Goal: Transaction & Acquisition: Purchase product/service

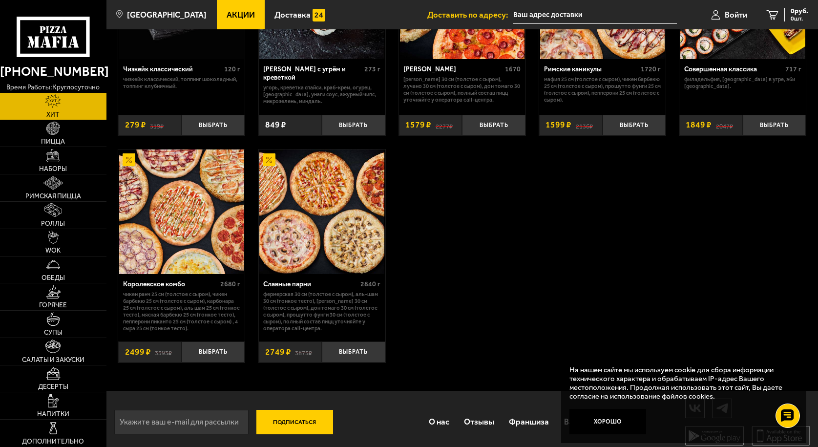
scroll to position [618, 0]
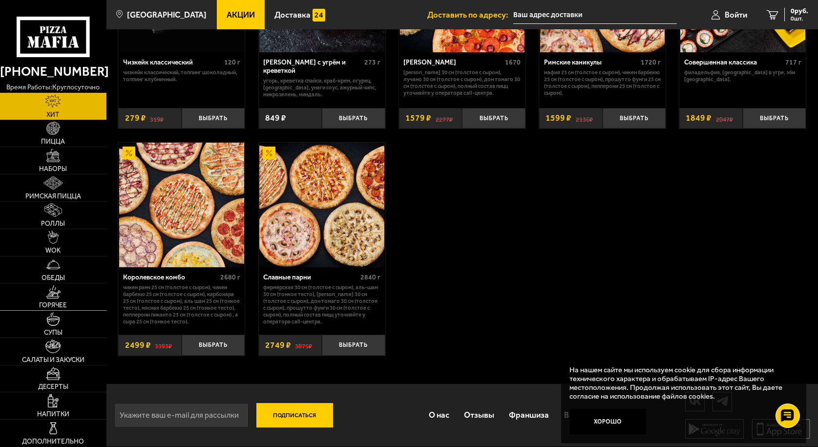
click at [50, 299] on link "Горячее" at bounding box center [53, 296] width 107 height 27
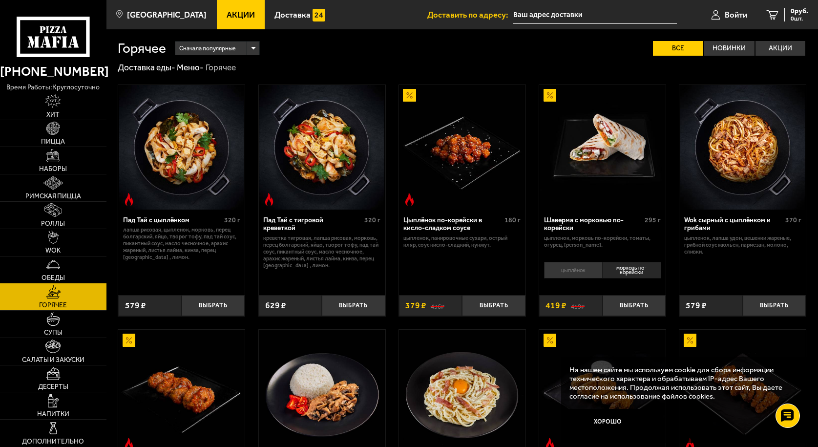
click at [570, 275] on li "цыплёнок" at bounding box center [573, 270] width 58 height 17
click at [48, 133] on img at bounding box center [52, 128] width 13 height 13
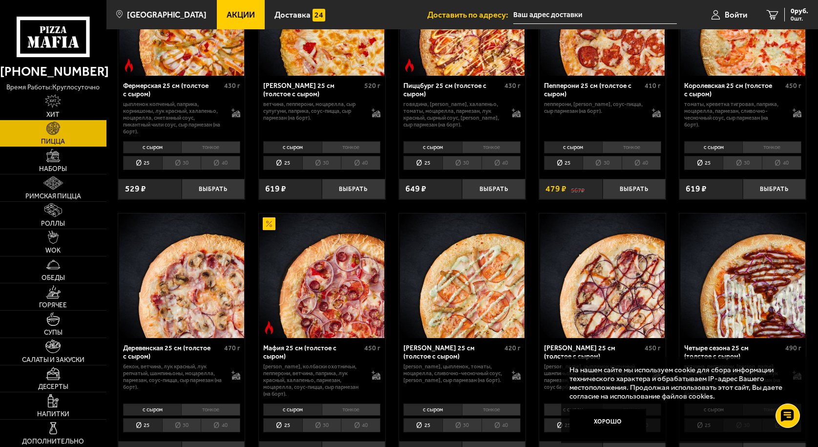
scroll to position [462, 0]
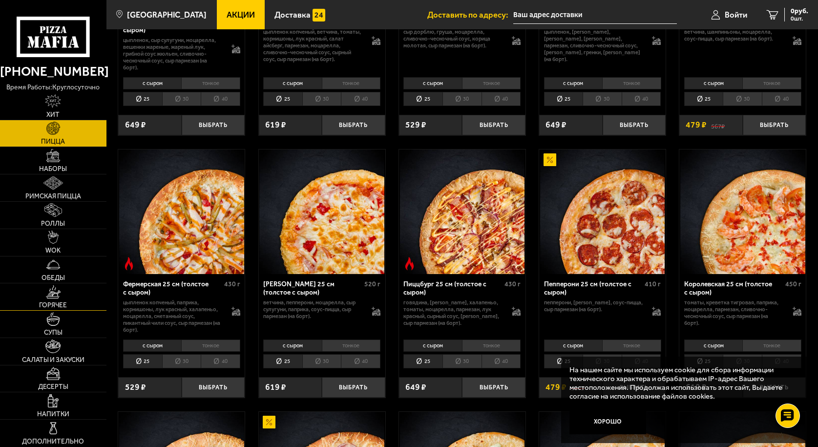
click at [53, 296] on img at bounding box center [53, 291] width 15 height 13
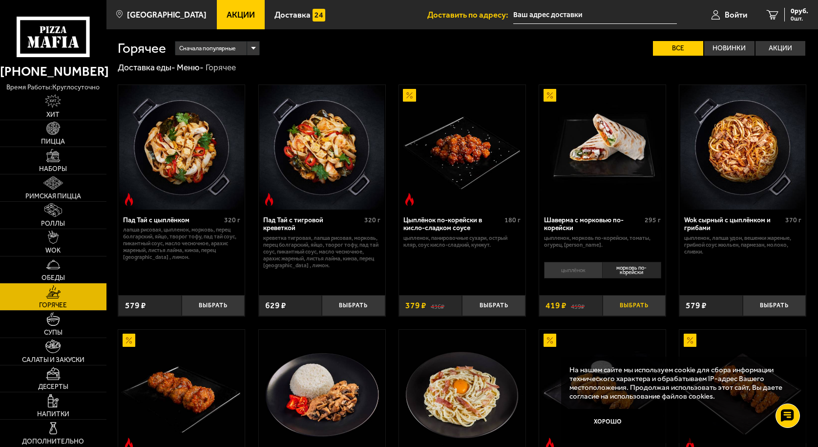
click at [632, 306] on button "Выбрать" at bounding box center [635, 305] width 64 height 21
click at [569, 271] on li "цыплёнок" at bounding box center [573, 270] width 58 height 17
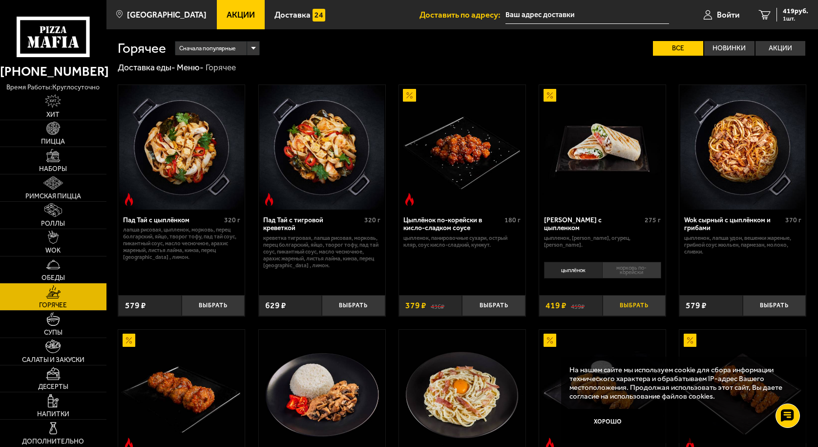
click at [635, 306] on button "Выбрать" at bounding box center [635, 305] width 64 height 21
click at [50, 129] on img at bounding box center [52, 128] width 13 height 13
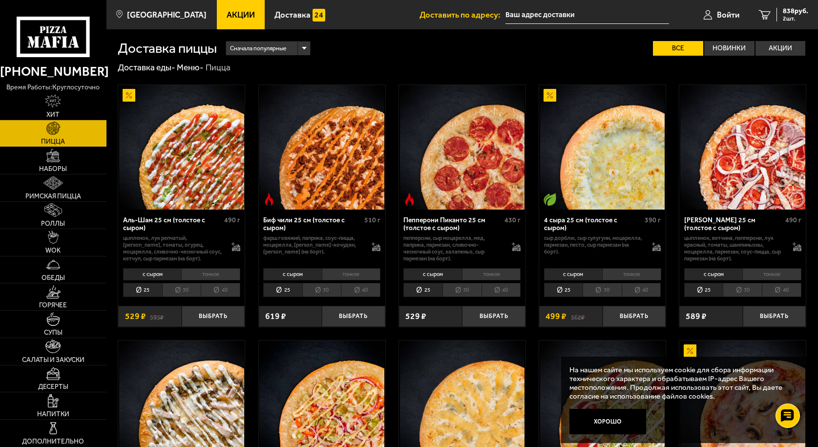
click at [513, 13] on input "text" at bounding box center [588, 15] width 164 height 18
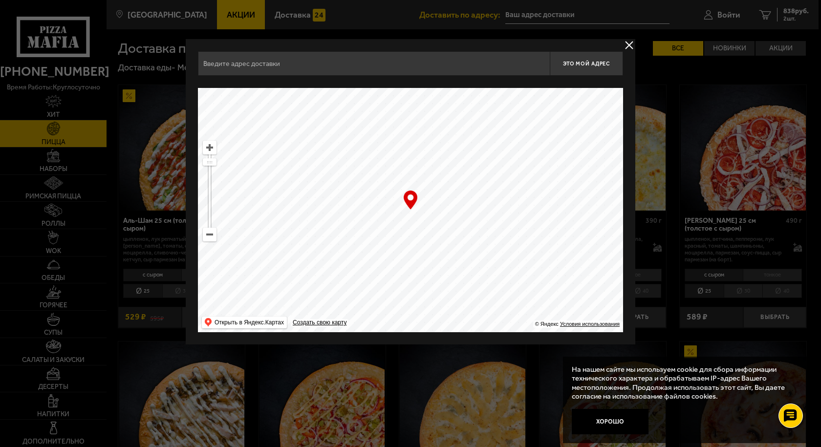
drag, startPoint x: 518, startPoint y: 224, endPoint x: 230, endPoint y: 127, distance: 304.3
click at [230, 127] on ymaps at bounding box center [410, 210] width 425 height 244
drag, startPoint x: 513, startPoint y: 259, endPoint x: 259, endPoint y: 109, distance: 294.4
click at [263, 111] on ymaps at bounding box center [410, 210] width 425 height 244
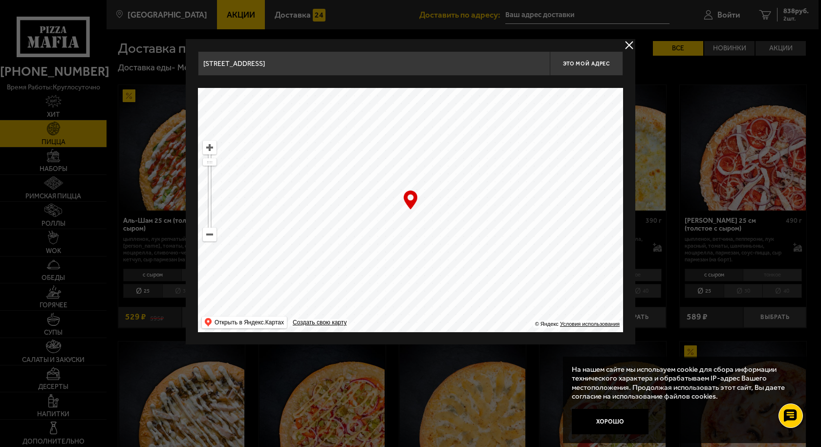
drag, startPoint x: 507, startPoint y: 242, endPoint x: 203, endPoint y: 92, distance: 338.7
click at [203, 92] on ymaps at bounding box center [410, 210] width 425 height 244
drag, startPoint x: 530, startPoint y: 235, endPoint x: 267, endPoint y: 149, distance: 276.4
click at [276, 155] on ymaps at bounding box center [410, 210] width 425 height 244
drag, startPoint x: 394, startPoint y: 250, endPoint x: 200, endPoint y: 253, distance: 194.0
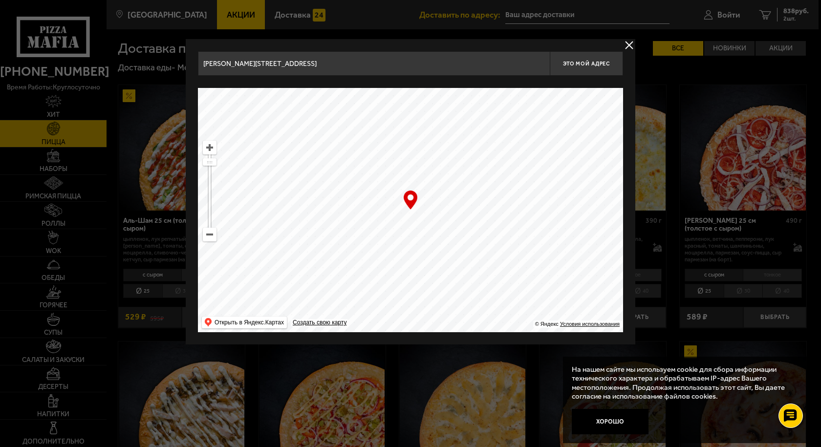
click at [202, 253] on ymaps at bounding box center [410, 210] width 425 height 244
drag, startPoint x: 474, startPoint y: 241, endPoint x: 282, endPoint y: 258, distance: 192.7
click at [282, 258] on ymaps at bounding box center [410, 210] width 425 height 244
drag, startPoint x: 462, startPoint y: 188, endPoint x: 189, endPoint y: 196, distance: 273.3
click at [191, 195] on div "[STREET_ADDRESS] Это мой адрес Найдите адрес перетащив карту … © Яндекс Условия…" at bounding box center [411, 191] width 450 height 305
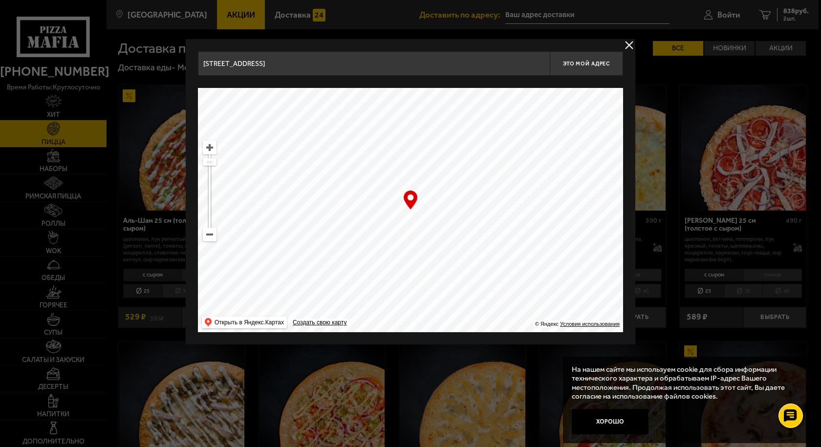
drag, startPoint x: 396, startPoint y: 209, endPoint x: 275, endPoint y: 39, distance: 209.2
click at [277, 53] on div "[STREET_ADDRESS] Это мой адрес Найдите адрес перетащив карту … © Яндекс Условия…" at bounding box center [410, 191] width 425 height 281
click at [275, 39] on div "[STREET_ADDRESS] Это мой адрес Найдите адрес перетащив карту … © Яндекс Условия…" at bounding box center [411, 191] width 450 height 305
drag, startPoint x: 436, startPoint y: 260, endPoint x: 504, endPoint y: 109, distance: 165.8
click at [505, 123] on ymaps at bounding box center [410, 210] width 425 height 244
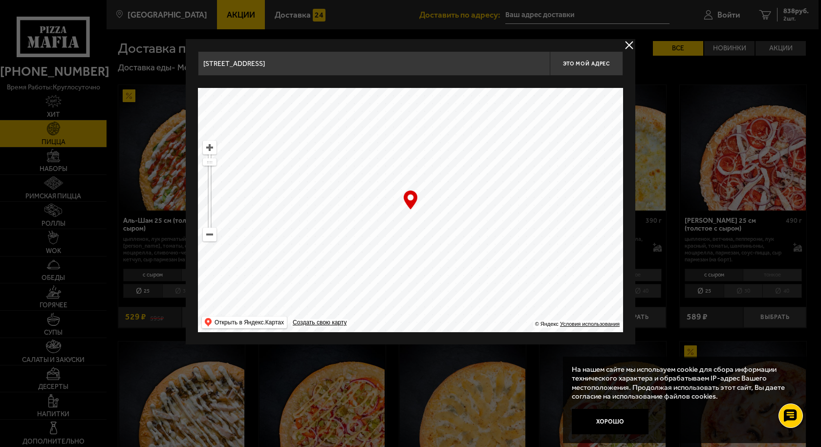
drag, startPoint x: 474, startPoint y: 234, endPoint x: 262, endPoint y: 108, distance: 246.5
click at [273, 117] on ymaps at bounding box center [410, 210] width 425 height 244
drag, startPoint x: 449, startPoint y: 220, endPoint x: 271, endPoint y: 251, distance: 181.0
click at [274, 250] on ymaps at bounding box center [410, 210] width 425 height 244
drag, startPoint x: 487, startPoint y: 167, endPoint x: 417, endPoint y: 280, distance: 132.9
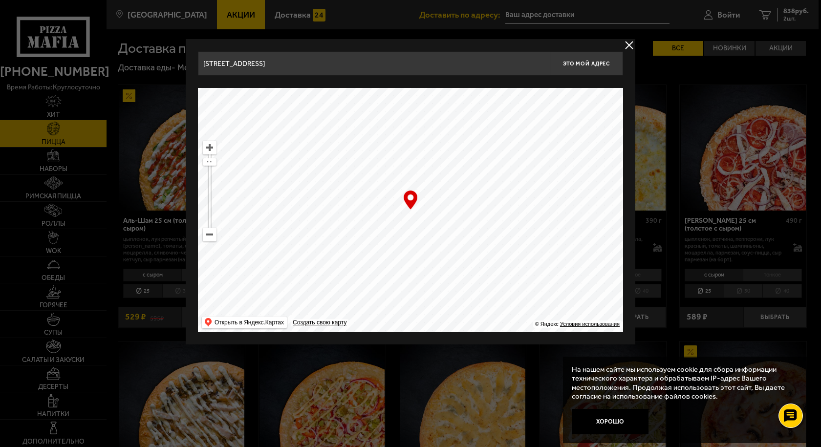
click at [417, 279] on ymaps at bounding box center [410, 210] width 425 height 244
click at [322, 154] on ymaps at bounding box center [410, 210] width 425 height 244
click at [323, 157] on ymaps at bounding box center [410, 210] width 425 height 244
drag, startPoint x: 344, startPoint y: 202, endPoint x: 343, endPoint y: 262, distance: 59.6
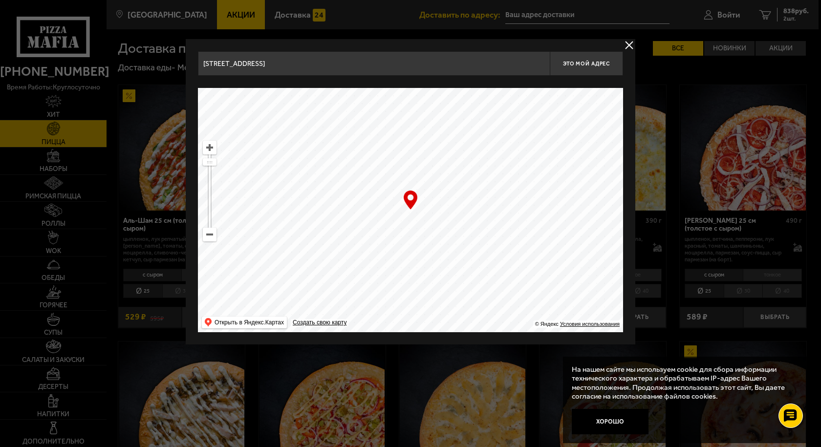
click at [343, 262] on ymaps at bounding box center [410, 210] width 425 height 244
click at [393, 260] on ymaps at bounding box center [410, 210] width 425 height 244
click at [393, 263] on ymaps at bounding box center [410, 210] width 425 height 244
click at [408, 197] on div "… © Яндекс Условия использования Открыть в Яндекс.Картах Создать свою карту" at bounding box center [410, 210] width 425 height 244
drag, startPoint x: 408, startPoint y: 203, endPoint x: 392, endPoint y: 262, distance: 61.3
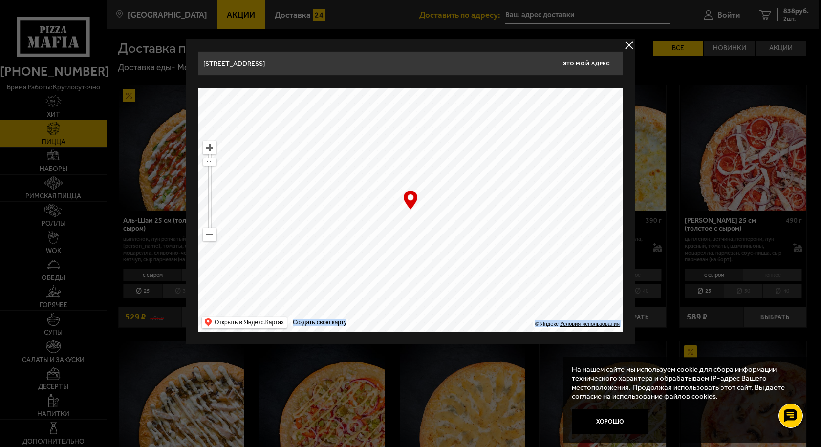
click at [393, 262] on div "… © Яндекс Условия использования Открыть в Яндекс.Картах Создать свою карту" at bounding box center [410, 210] width 425 height 244
drag, startPoint x: 387, startPoint y: 264, endPoint x: 409, endPoint y: 212, distance: 56.1
click at [409, 212] on ymaps at bounding box center [410, 210] width 425 height 244
type input "[STREET_ADDRESS]"
click at [411, 202] on div "… © Яндекс Условия использования Открыть в Яндекс.Картах Создать свою карту" at bounding box center [410, 210] width 425 height 244
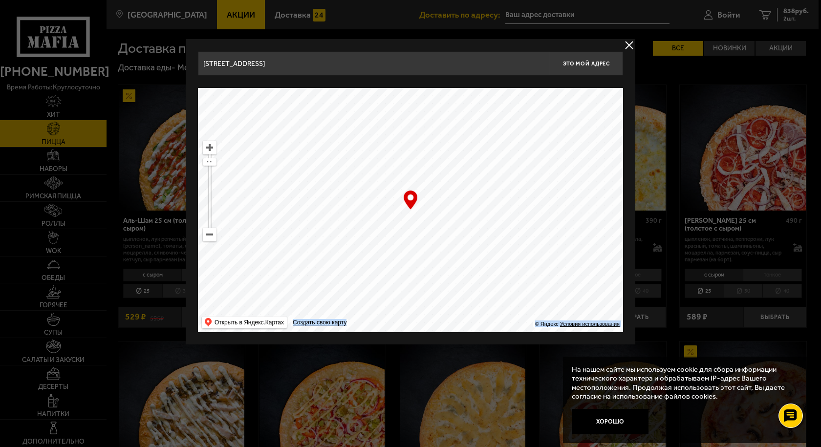
click at [411, 202] on div "… © Яндекс Условия использования Открыть в Яндекс.Картах Создать свою карту" at bounding box center [410, 210] width 425 height 244
click at [584, 62] on span "Это мой адрес" at bounding box center [586, 64] width 47 height 6
type input "[STREET_ADDRESS]"
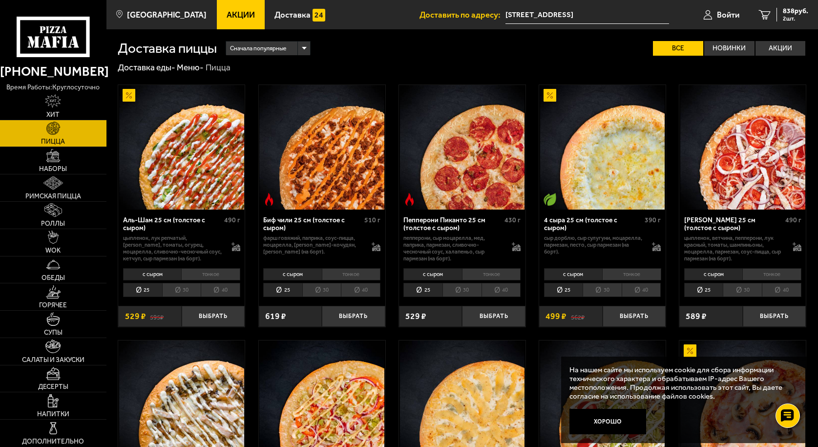
click at [598, 15] on input "[STREET_ADDRESS]" at bounding box center [588, 15] width 164 height 18
click at [596, 13] on input "[STREET_ADDRESS]" at bounding box center [588, 15] width 164 height 18
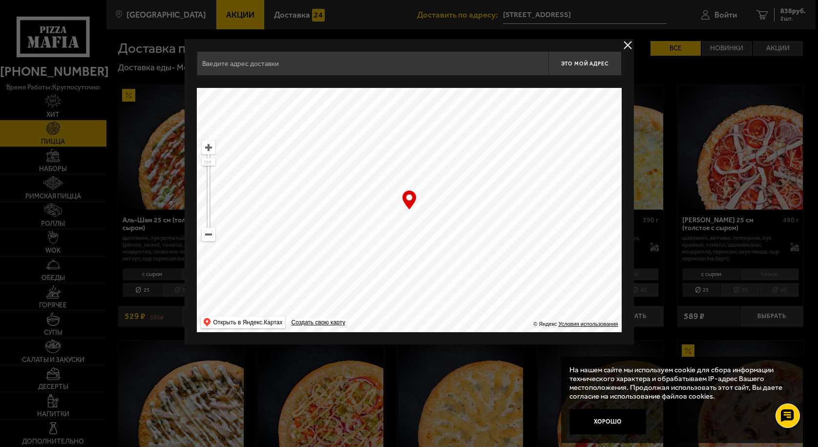
type input "[STREET_ADDRESS]"
click at [595, 14] on div at bounding box center [410, 223] width 821 height 447
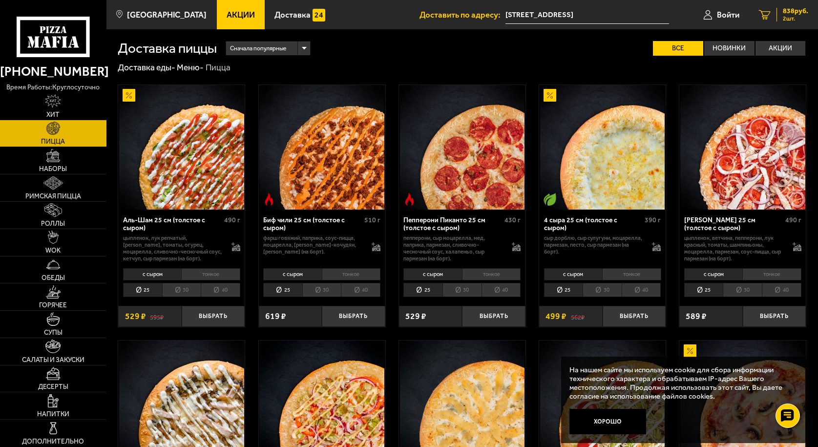
click at [797, 9] on span "838 руб." at bounding box center [795, 11] width 25 height 7
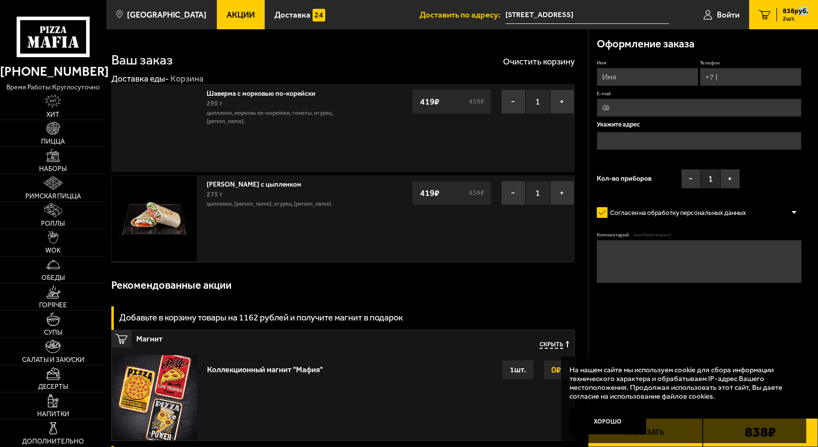
type input "[STREET_ADDRESS]"
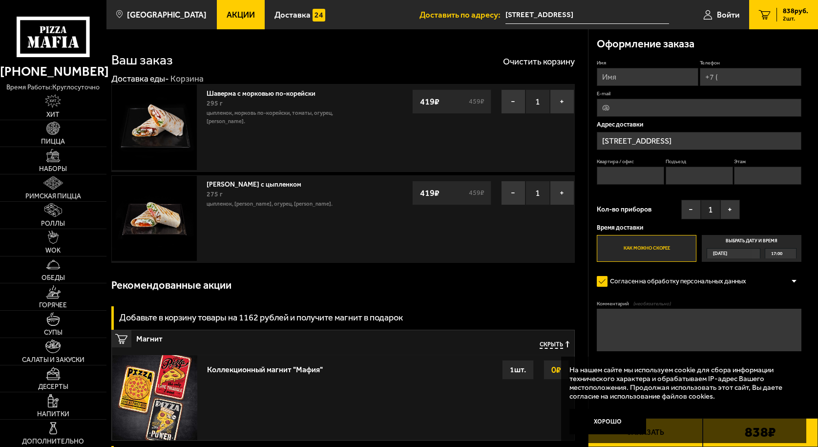
click at [697, 138] on input "[STREET_ADDRESS]" at bounding box center [699, 141] width 205 height 18
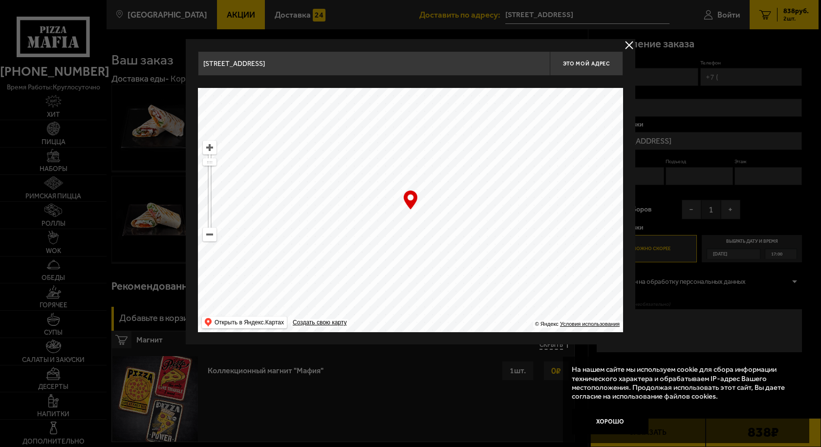
click at [697, 138] on div at bounding box center [410, 223] width 821 height 447
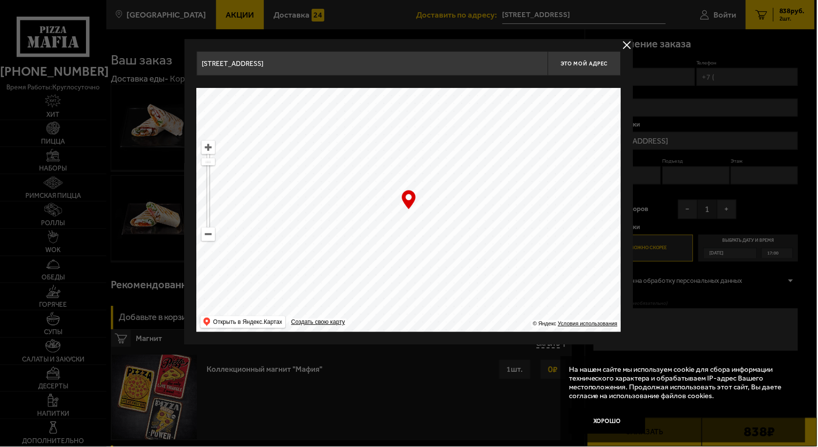
click at [697, 138] on input "[STREET_ADDRESS]" at bounding box center [697, 141] width 205 height 18
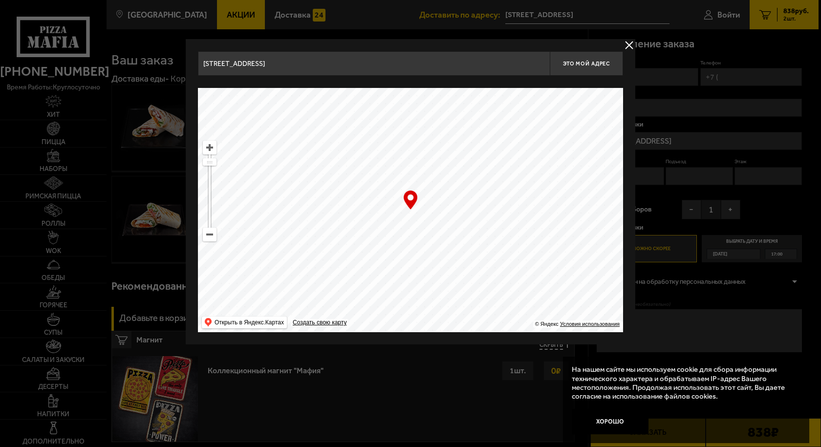
click at [697, 138] on div at bounding box center [410, 223] width 821 height 447
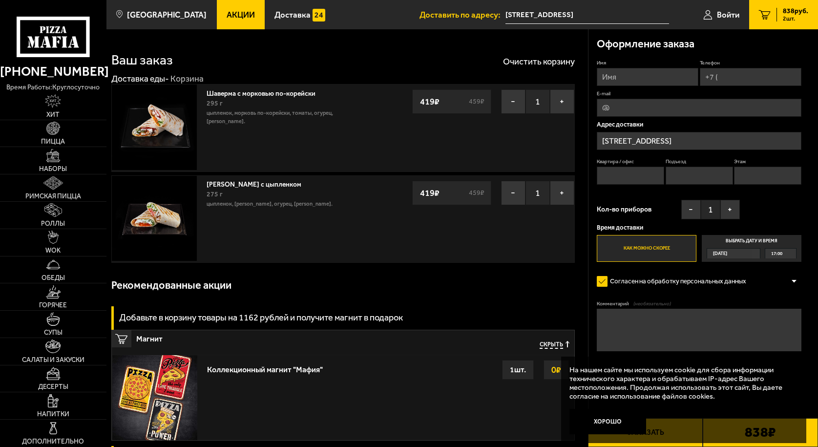
click at [613, 177] on input "Квартира / офис" at bounding box center [630, 176] width 67 height 18
click at [55, 135] on link "Пицца" at bounding box center [53, 133] width 107 height 27
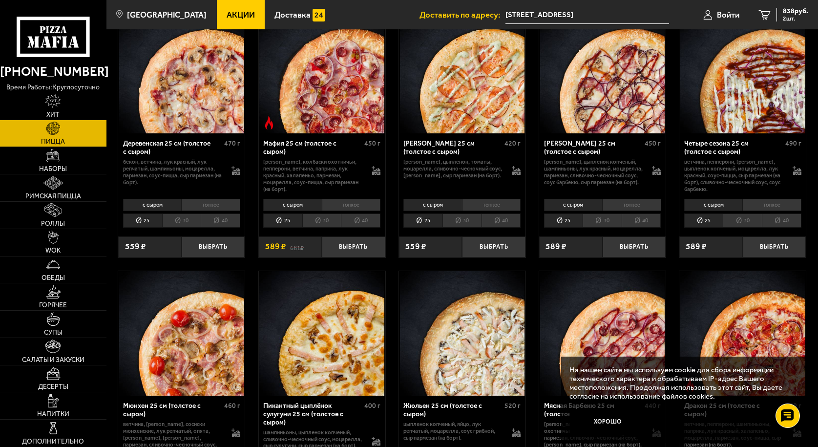
scroll to position [880, 0]
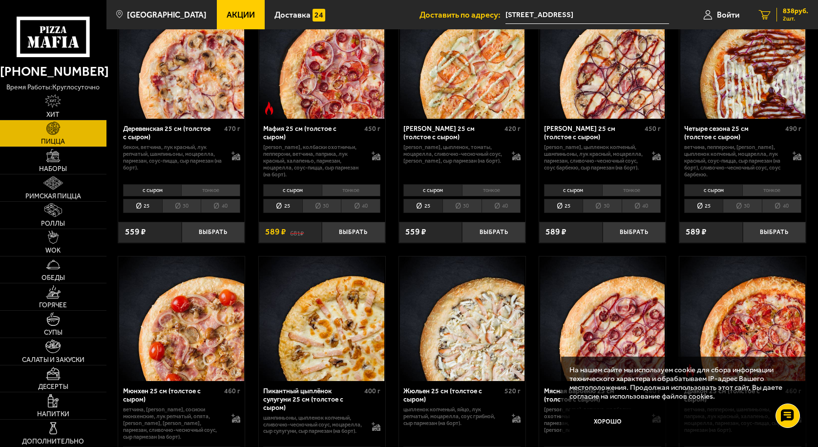
click at [790, 9] on span "838 руб." at bounding box center [795, 11] width 25 height 7
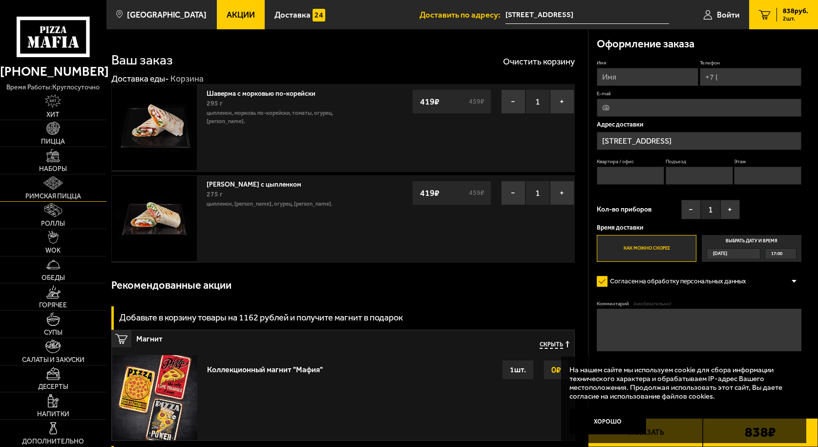
click at [53, 183] on img at bounding box center [52, 182] width 19 height 13
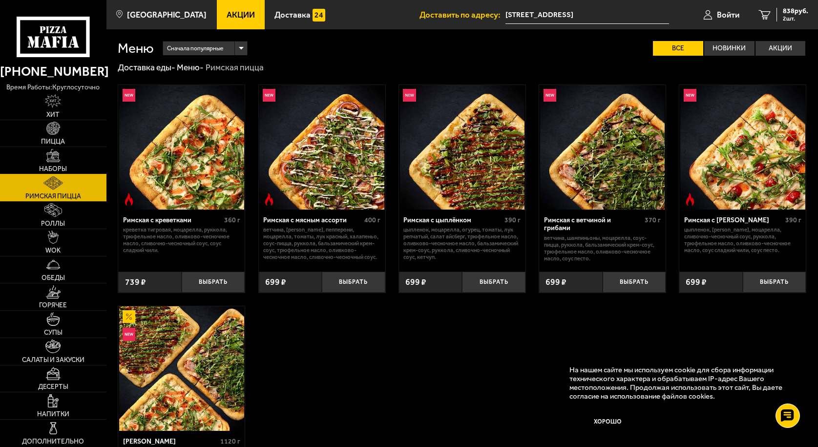
click at [53, 159] on img at bounding box center [52, 155] width 13 height 13
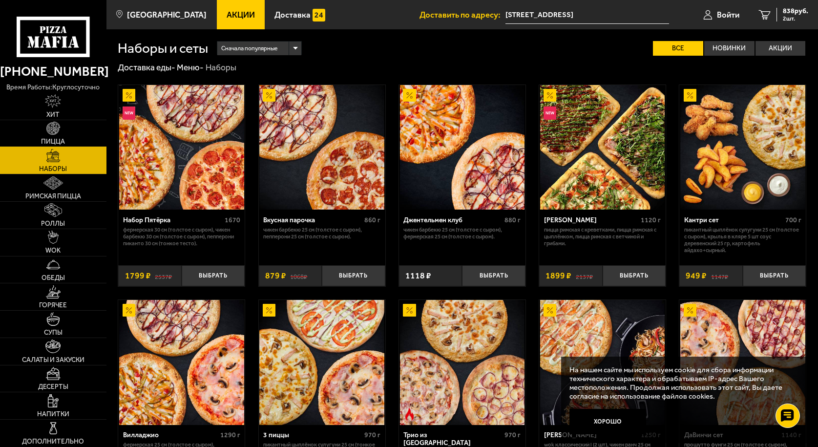
click at [54, 130] on img at bounding box center [52, 128] width 13 height 13
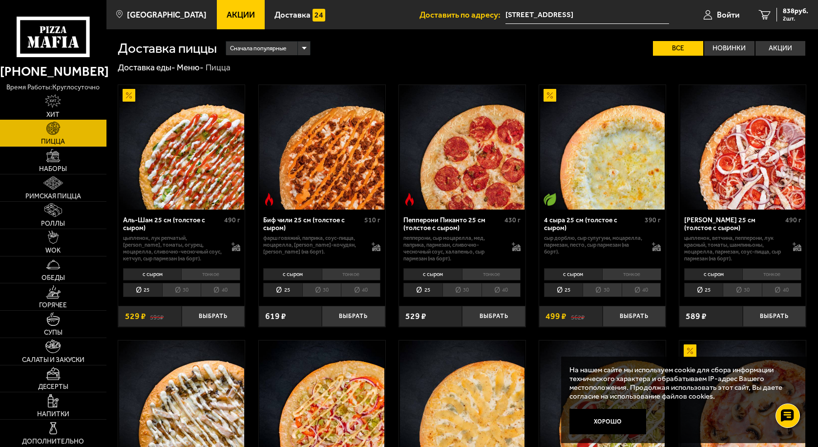
click at [52, 107] on img at bounding box center [53, 100] width 16 height 13
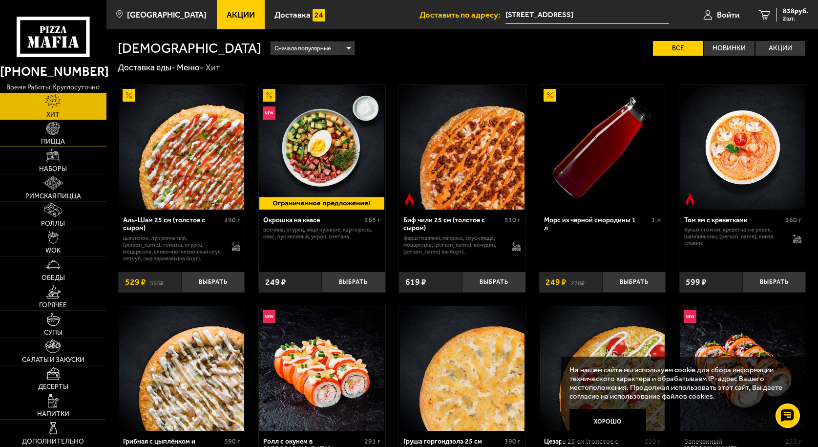
click at [52, 130] on img at bounding box center [52, 128] width 13 height 13
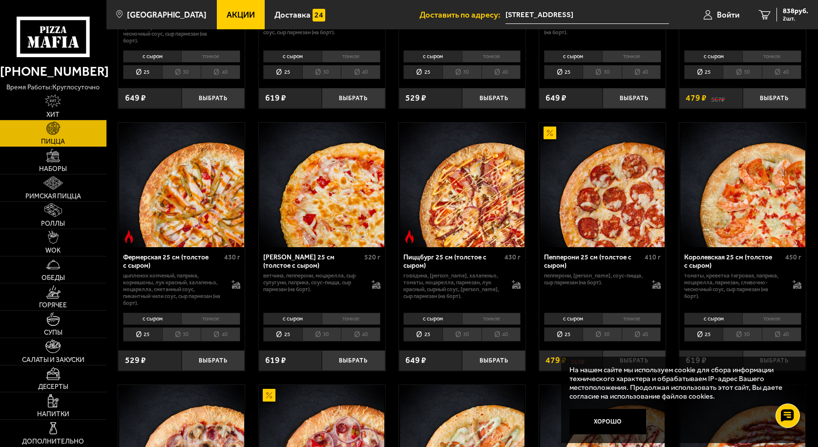
scroll to position [537, 0]
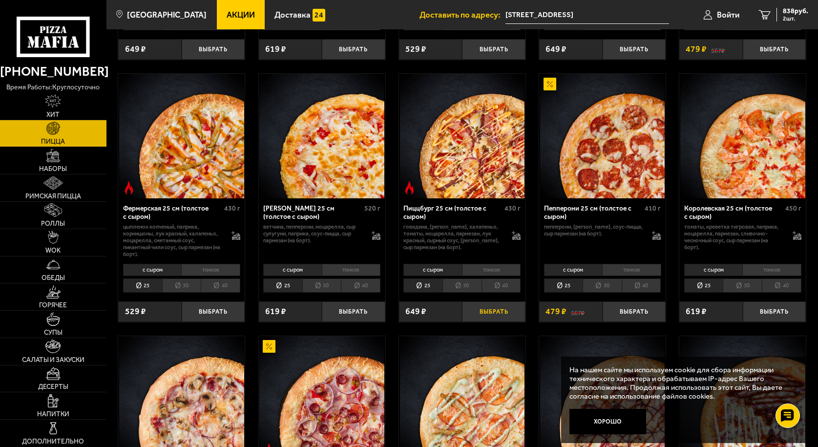
click at [492, 312] on button "Выбрать" at bounding box center [494, 311] width 64 height 21
click at [789, 9] on span "1487 руб." at bounding box center [793, 11] width 29 height 7
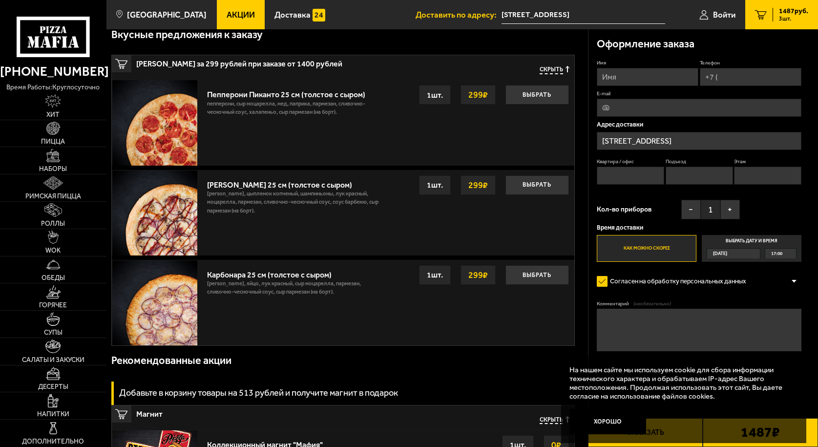
scroll to position [293, 0]
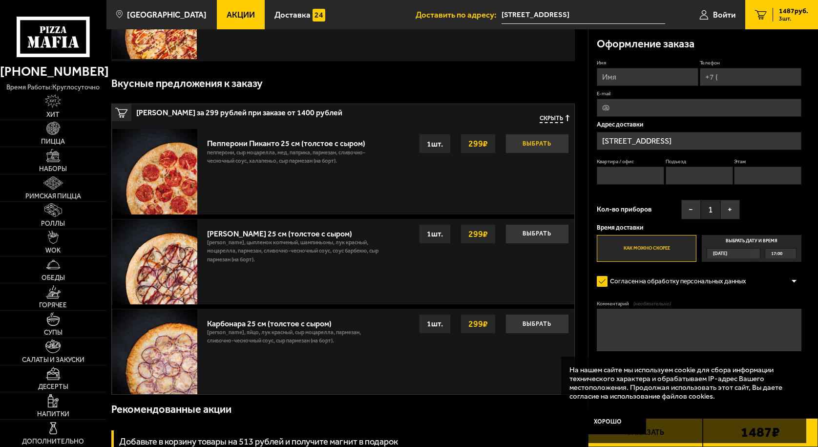
click at [531, 140] on button "Выбрать" at bounding box center [538, 144] width 64 height 20
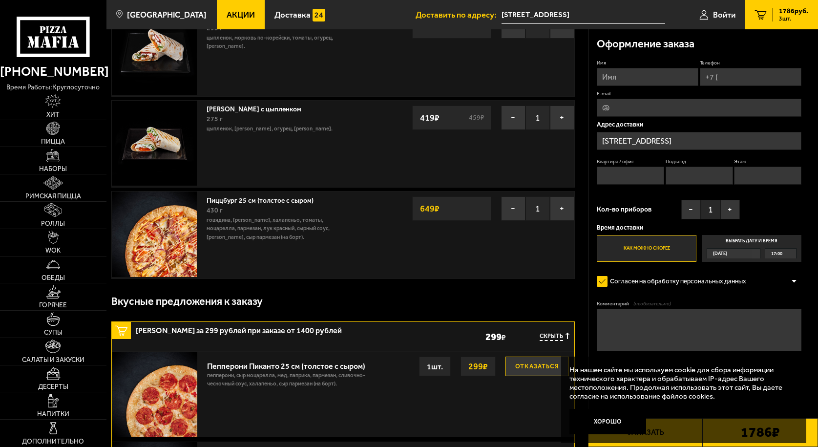
scroll to position [64, 0]
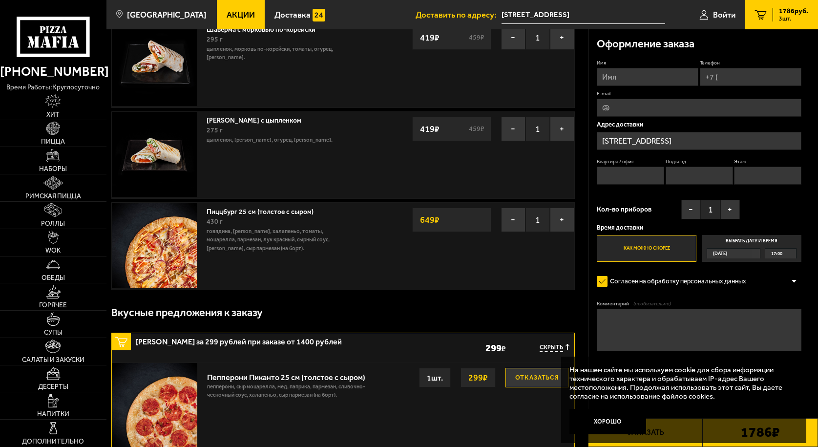
click at [788, 11] on span "1786 руб." at bounding box center [793, 11] width 29 height 7
click at [782, 18] on span "3 шт." at bounding box center [793, 19] width 29 height 6
click at [765, 12] on icon "3" at bounding box center [761, 15] width 12 height 10
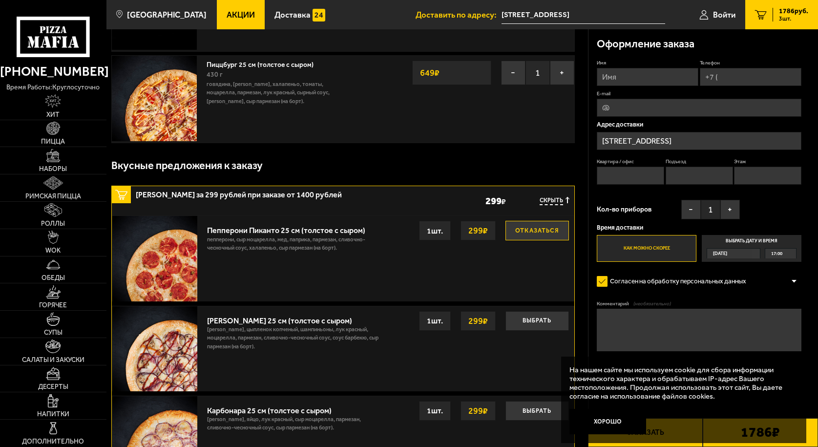
scroll to position [195, 0]
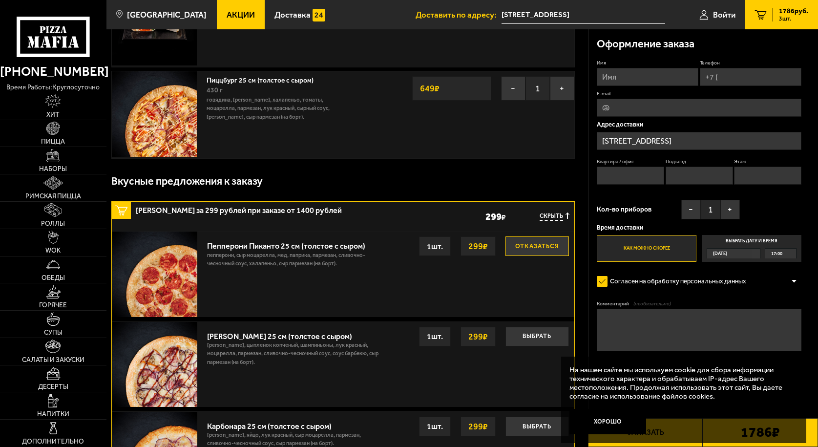
click at [535, 244] on button "Отказаться" at bounding box center [538, 246] width 64 height 20
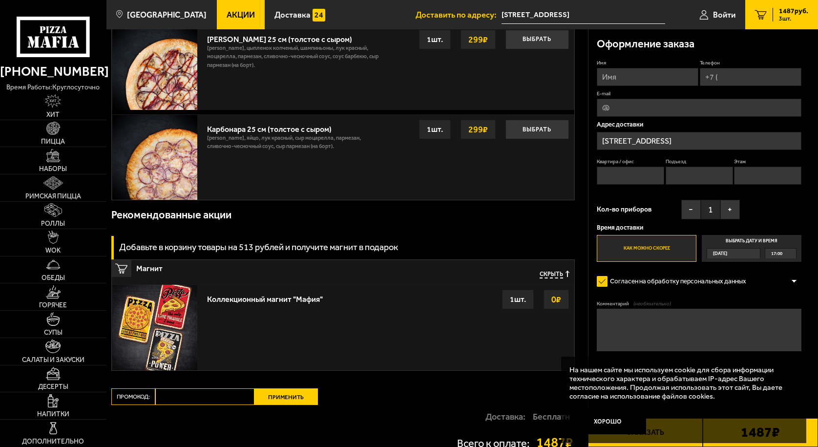
scroll to position [489, 0]
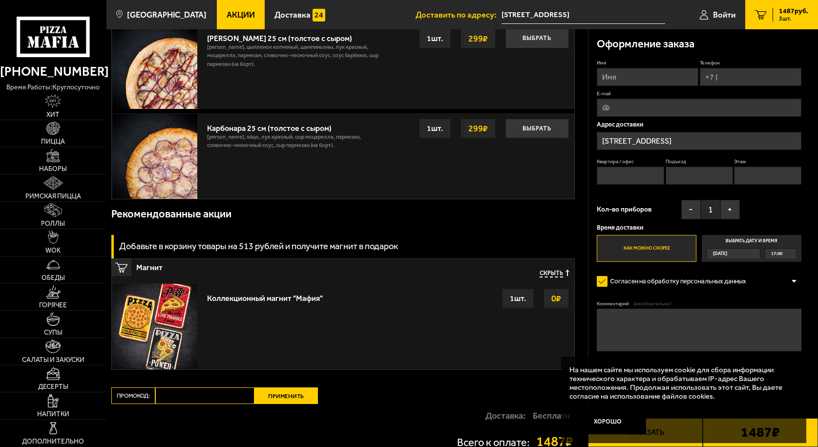
click at [513, 298] on div "1 шт." at bounding box center [518, 299] width 32 height 20
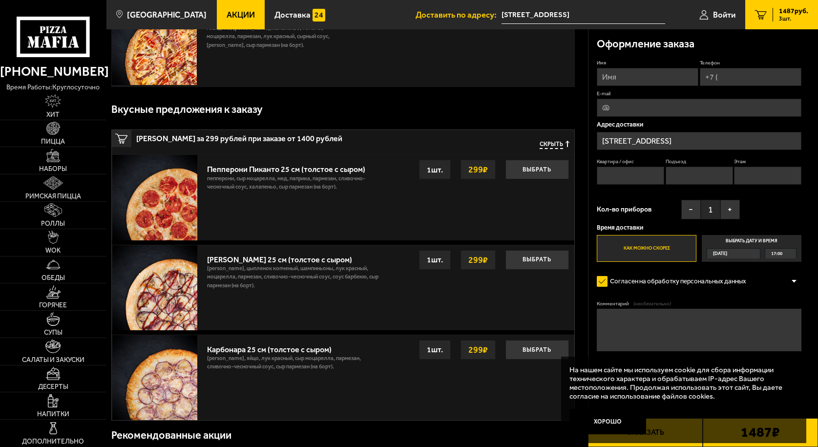
scroll to position [244, 0]
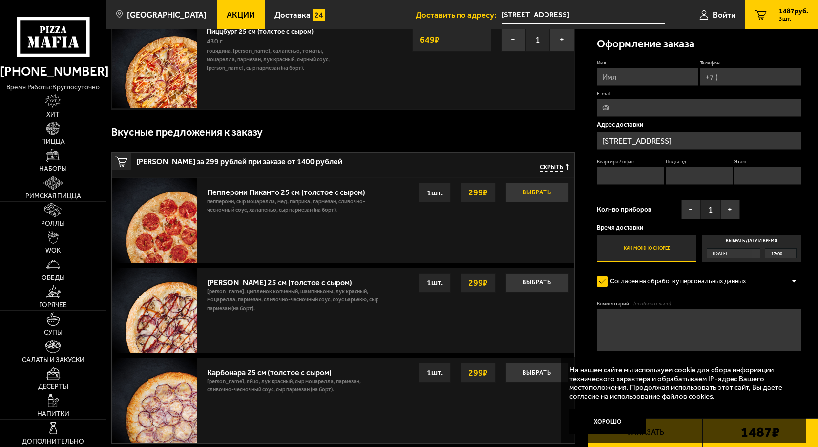
click at [535, 193] on button "Выбрать" at bounding box center [538, 193] width 64 height 20
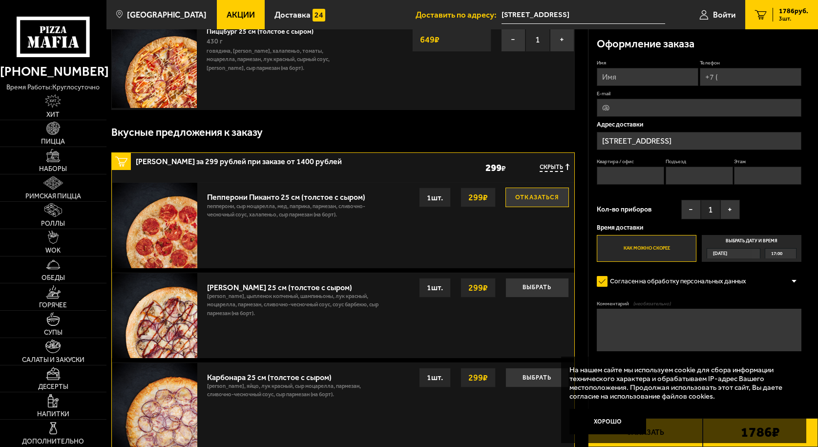
click at [549, 196] on button "Отказаться" at bounding box center [538, 198] width 64 height 20
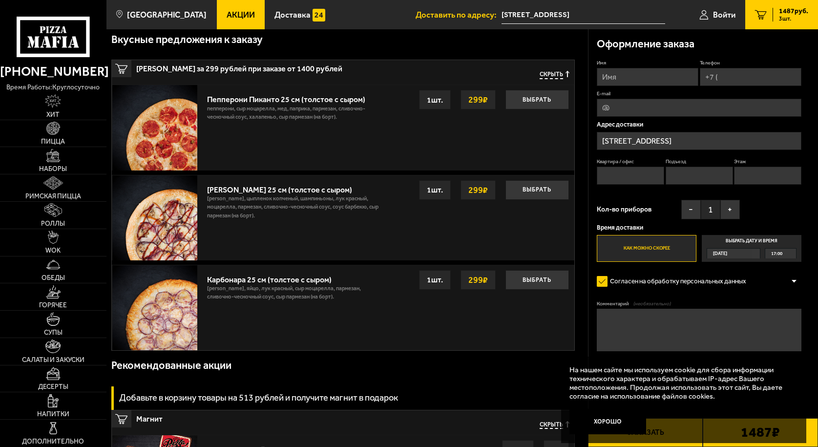
scroll to position [342, 0]
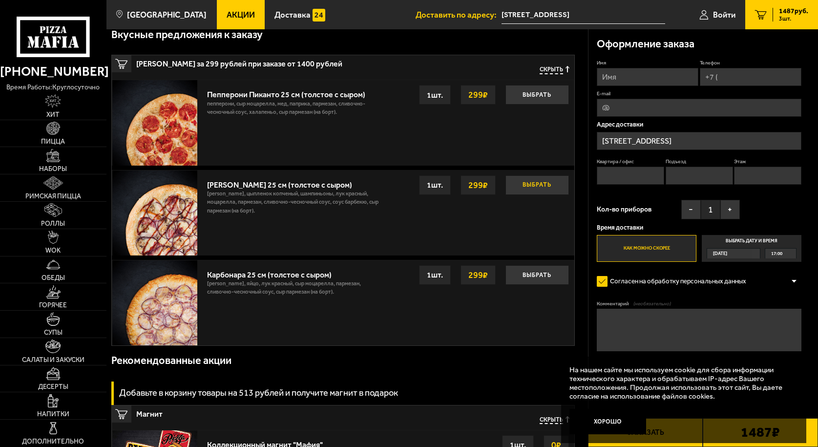
click at [537, 184] on button "Выбрать" at bounding box center [538, 185] width 64 height 20
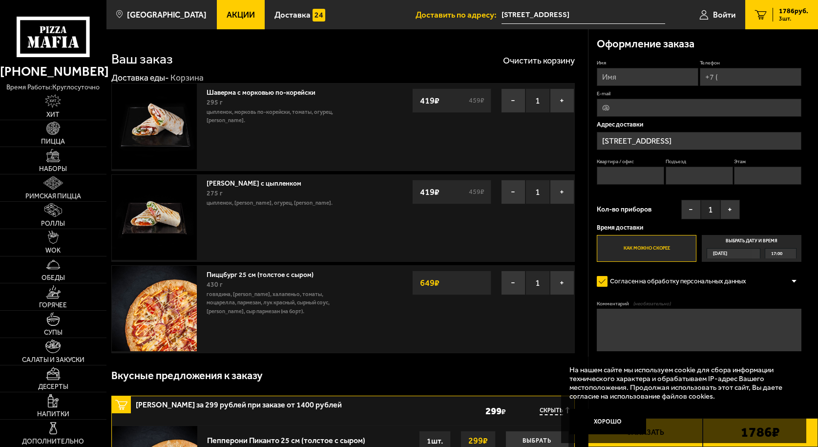
scroll to position [0, 0]
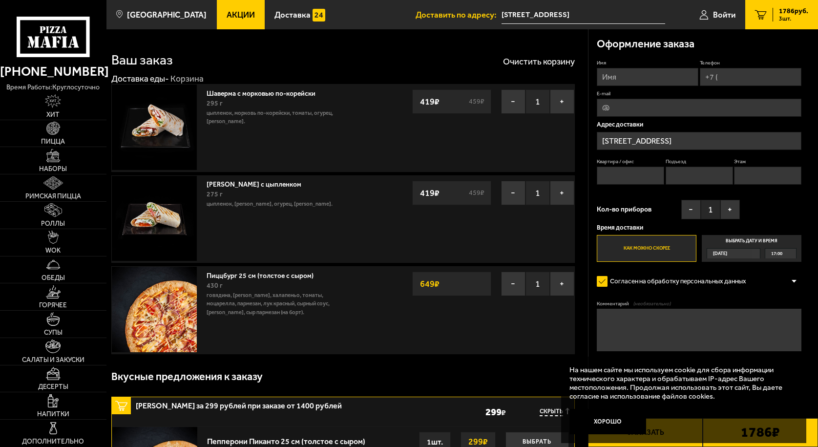
click at [761, 13] on icon "3" at bounding box center [761, 15] width 12 height 10
click at [777, 11] on div "1786 руб. 3 шт." at bounding box center [791, 15] width 36 height 14
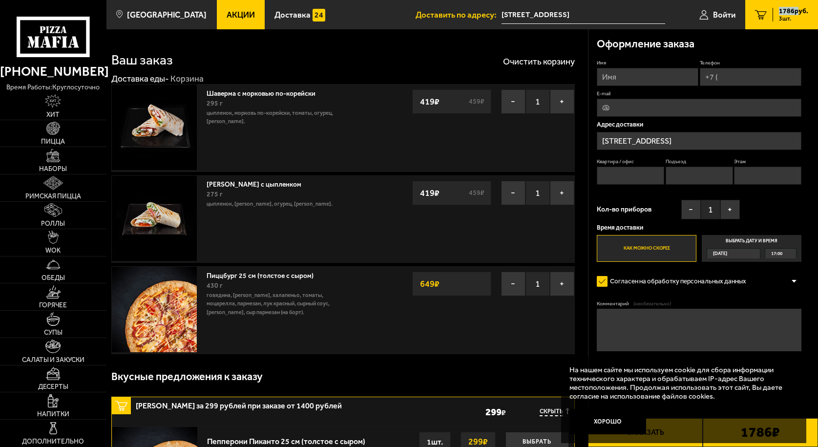
click at [764, 14] on icon "3" at bounding box center [761, 15] width 12 height 10
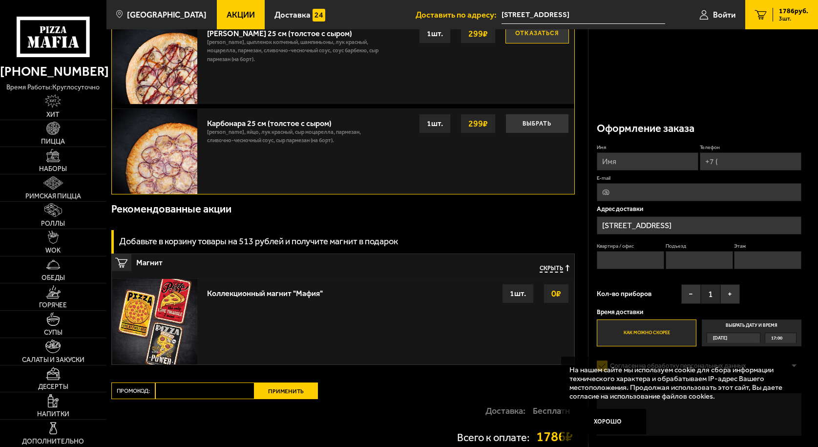
scroll to position [602, 0]
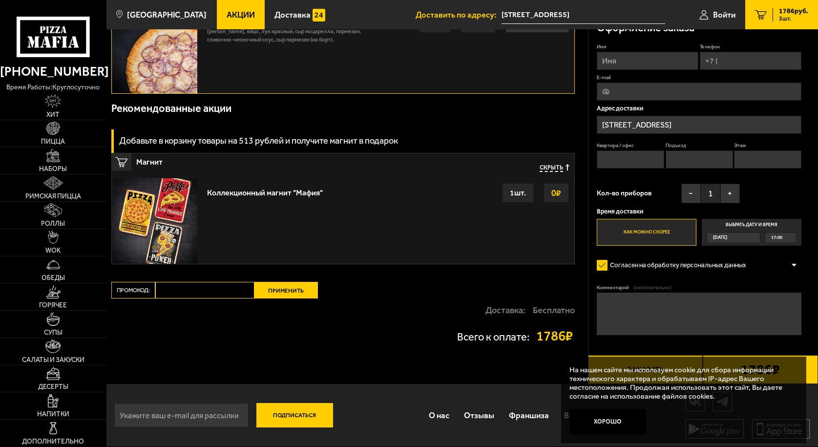
click at [131, 418] on input "email" at bounding box center [181, 415] width 134 height 24
type input "[EMAIL_ADDRESS][DOMAIN_NAME]"
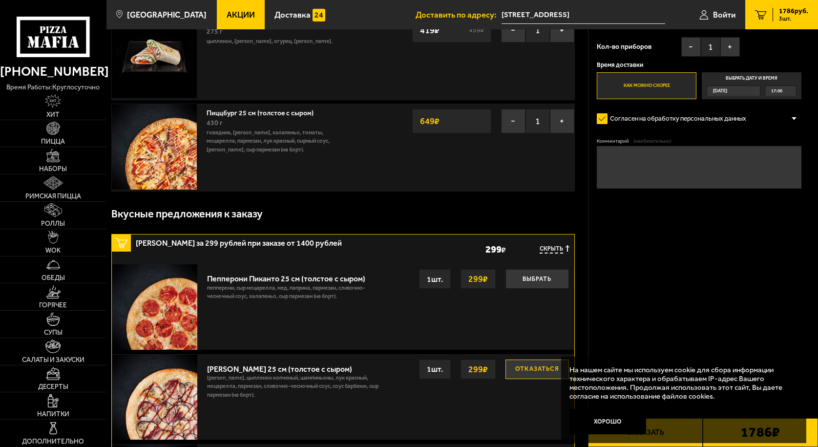
scroll to position [0, 0]
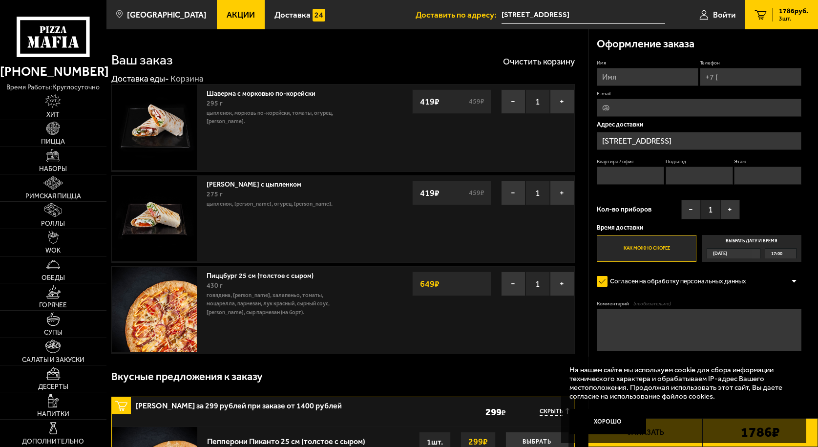
click at [614, 79] on input "Имя" at bounding box center [648, 77] width 102 height 18
type input "[PERSON_NAME]"
drag, startPoint x: 723, startPoint y: 77, endPoint x: 731, endPoint y: 78, distance: 7.3
click at [723, 77] on input "Телефон" at bounding box center [751, 77] width 102 height 18
type input "[PHONE_NUMBER]"
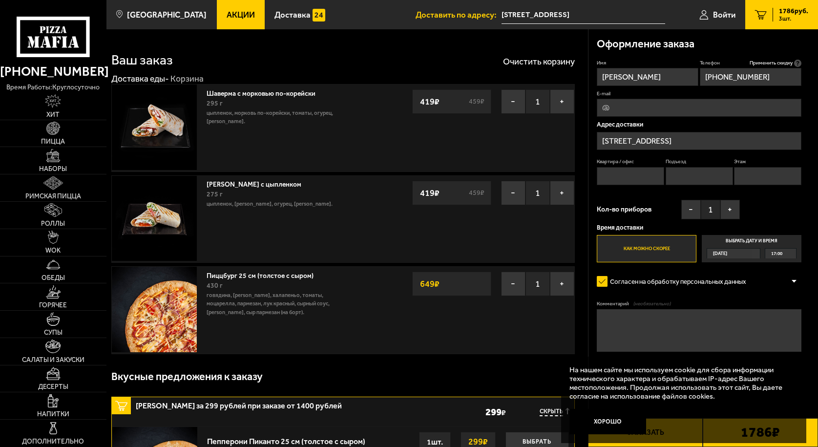
click at [618, 107] on input "E-mail" at bounding box center [699, 108] width 205 height 18
type input "[EMAIL_ADDRESS][DOMAIN_NAME]"
click at [610, 175] on input "Квартира / офис" at bounding box center [630, 176] width 67 height 18
type input "58"
click at [680, 179] on input "Подъезд" at bounding box center [699, 176] width 67 height 18
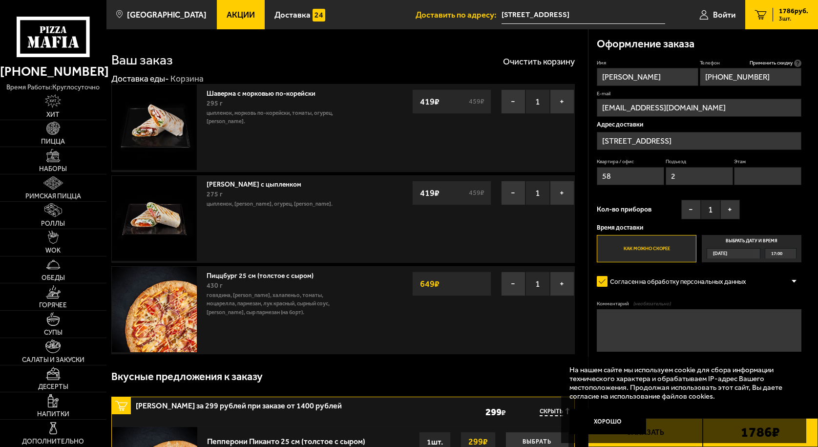
type input "2"
click at [756, 174] on input "Этаж" at bounding box center [767, 176] width 67 height 18
type input "4"
click at [690, 210] on button "−" at bounding box center [692, 210] width 20 height 20
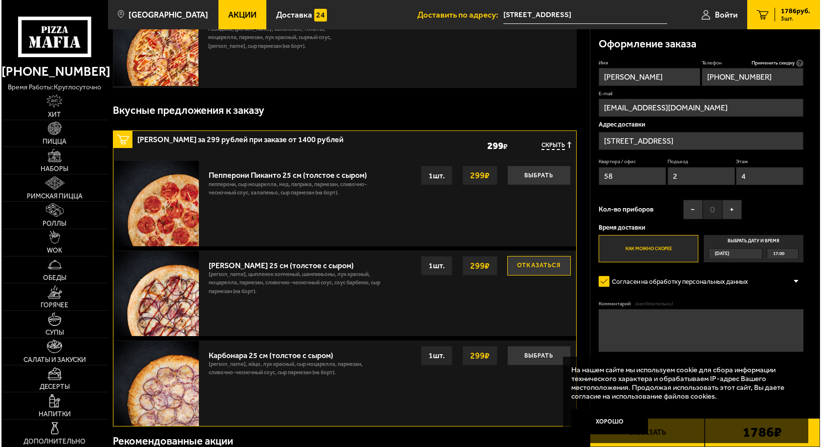
scroll to position [195, 0]
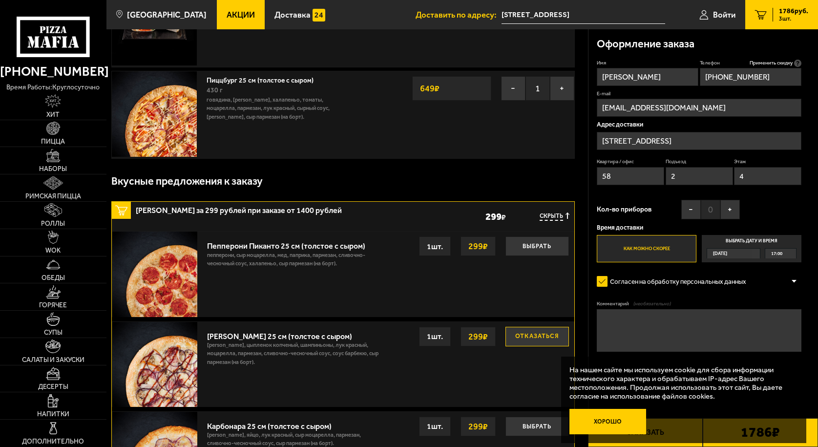
click at [599, 421] on button "Хорошо" at bounding box center [608, 421] width 77 height 25
click at [599, 421] on button "Заказать" at bounding box center [645, 432] width 115 height 29
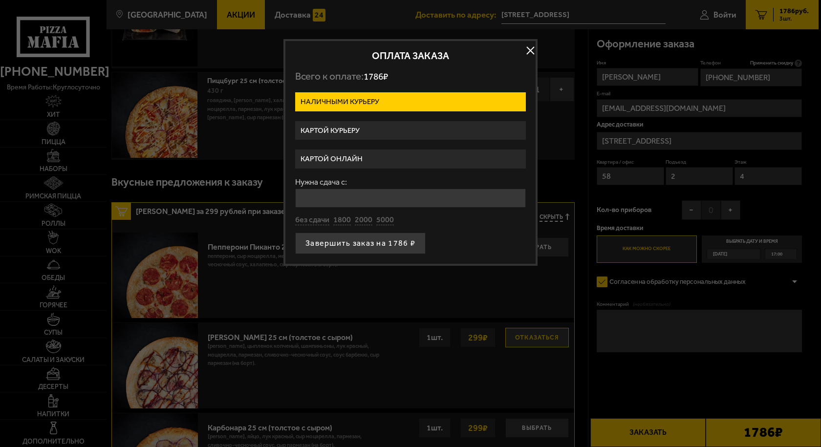
click at [322, 129] on label "Картой курьеру" at bounding box center [410, 130] width 231 height 19
click at [0, 0] on input "Картой курьеру" at bounding box center [0, 0] width 0 height 0
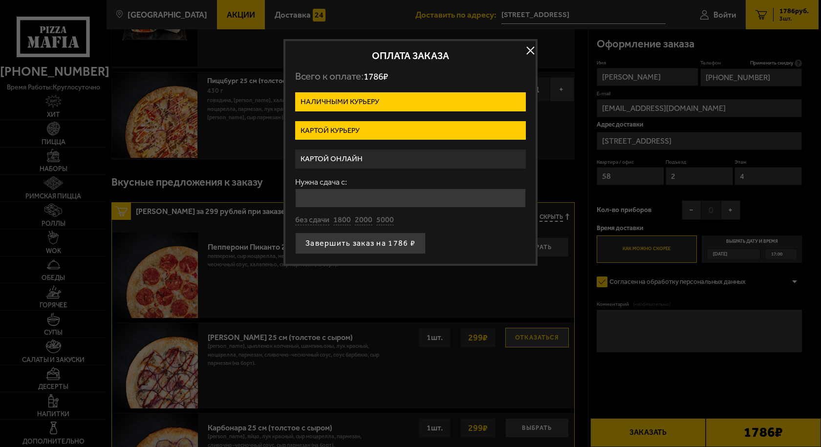
click at [322, 129] on label "Картой курьеру" at bounding box center [410, 130] width 231 height 19
click at [0, 0] on input "Картой курьеру" at bounding box center [0, 0] width 0 height 0
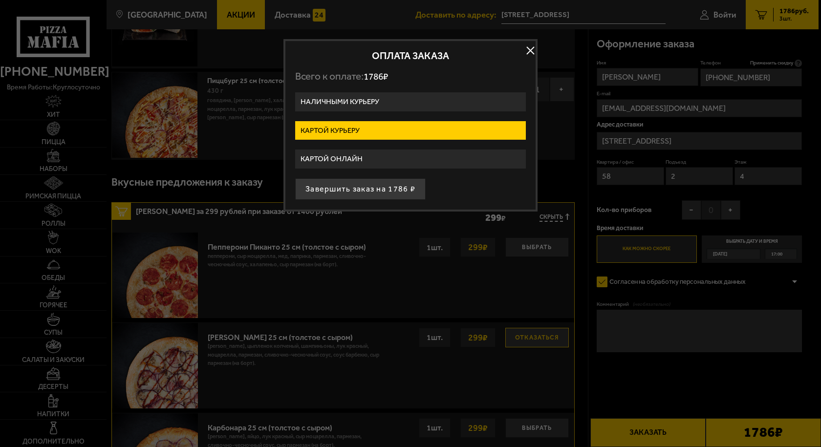
click at [348, 157] on label "Картой онлайн" at bounding box center [410, 159] width 231 height 19
click at [0, 0] on input "Картой онлайн" at bounding box center [0, 0] width 0 height 0
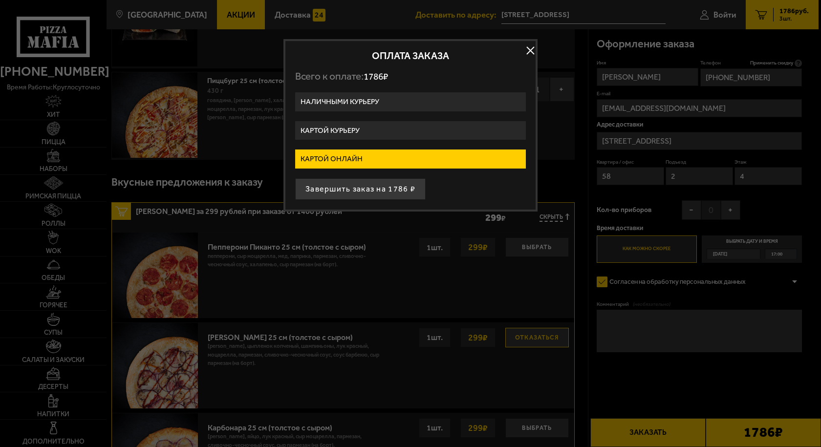
click at [340, 127] on label "Картой курьеру" at bounding box center [410, 130] width 231 height 19
click at [0, 0] on input "Картой курьеру" at bounding box center [0, 0] width 0 height 0
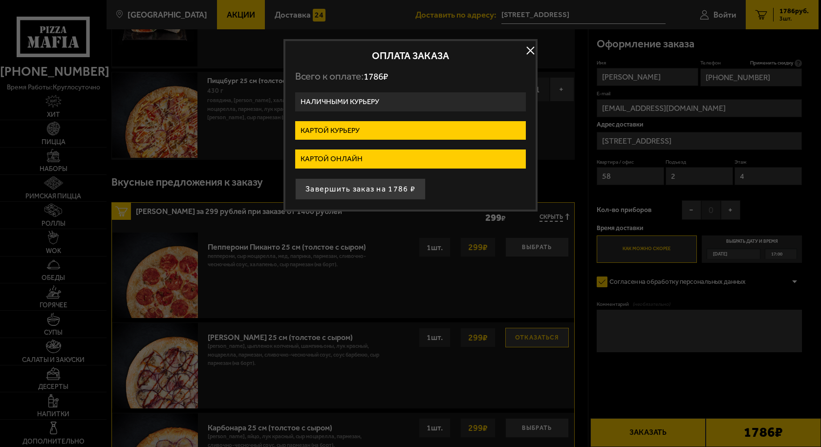
click at [340, 127] on label "Картой курьеру" at bounding box center [410, 130] width 231 height 19
click at [0, 0] on input "Картой курьеру" at bounding box center [0, 0] width 0 height 0
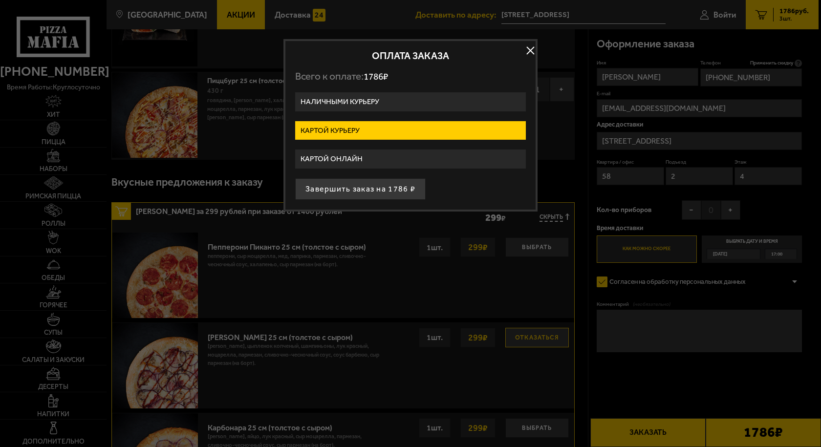
click at [335, 156] on label "Картой онлайн" at bounding box center [410, 159] width 231 height 19
click at [0, 0] on input "Картой онлайн" at bounding box center [0, 0] width 0 height 0
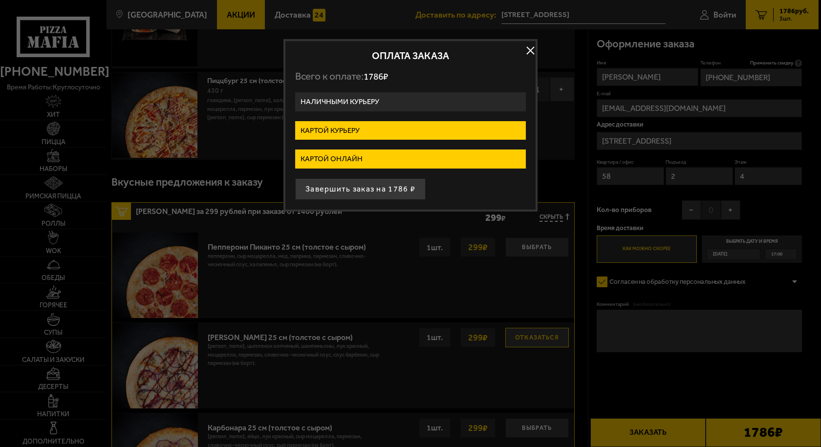
click at [335, 156] on label "Картой онлайн" at bounding box center [410, 159] width 231 height 19
click at [0, 0] on input "Картой онлайн" at bounding box center [0, 0] width 0 height 0
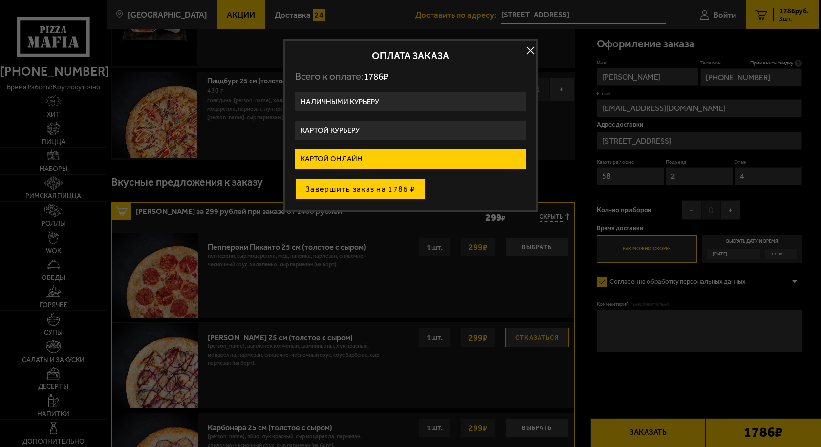
click at [334, 187] on button "Завершить заказ на 1786 ₽" at bounding box center [360, 188] width 130 height 21
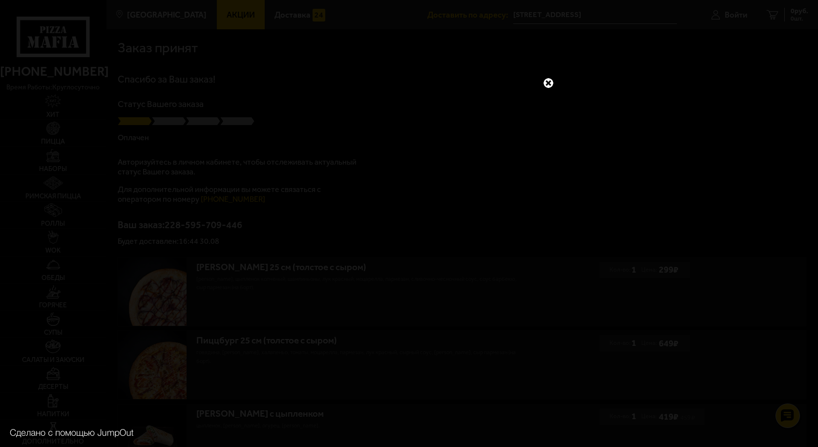
click at [548, 83] on link at bounding box center [548, 83] width 13 height 13
